Goal: Task Accomplishment & Management: Complete application form

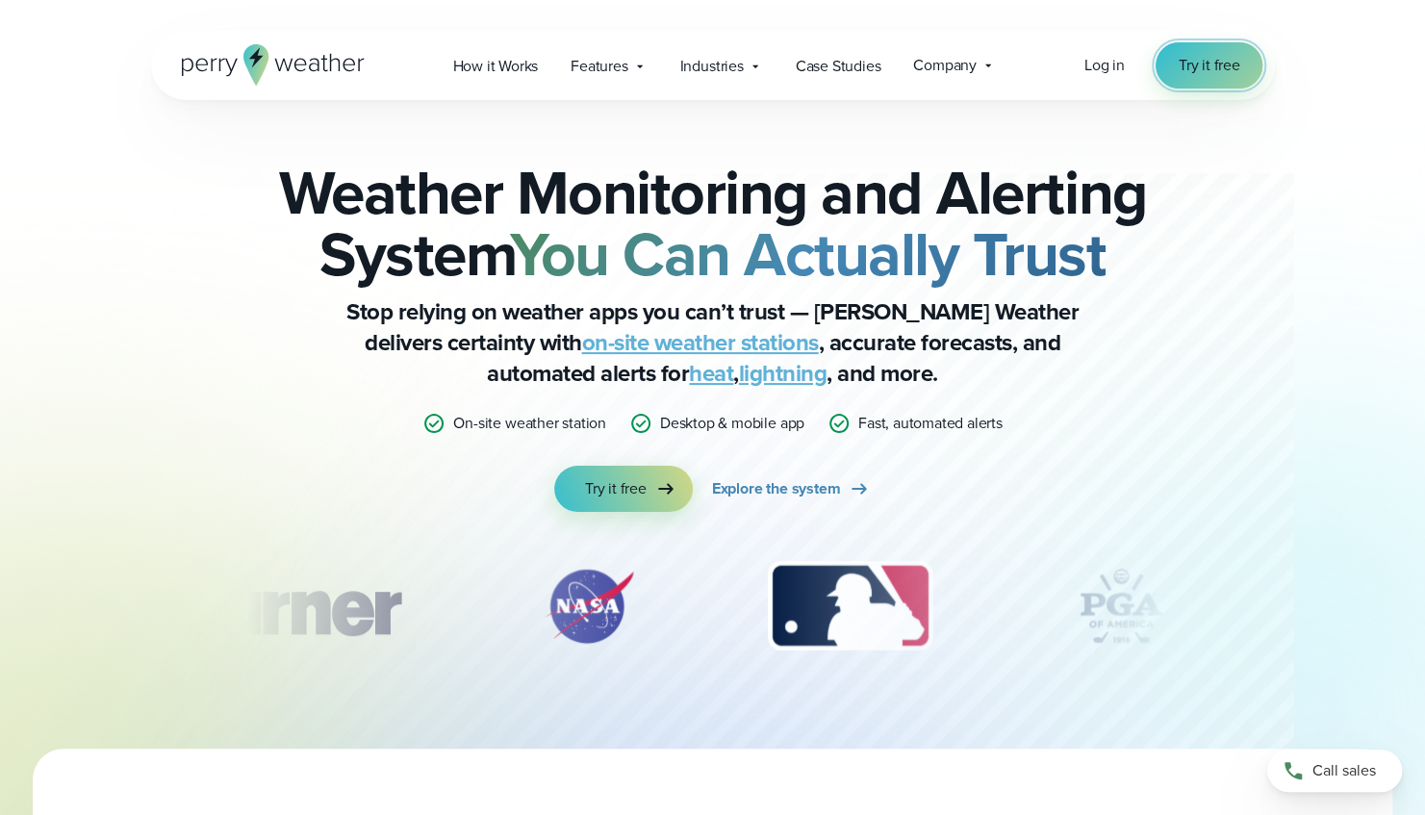
click at [1188, 72] on span "Try it free" at bounding box center [1210, 65] width 62 height 23
